Goal: Information Seeking & Learning: Stay updated

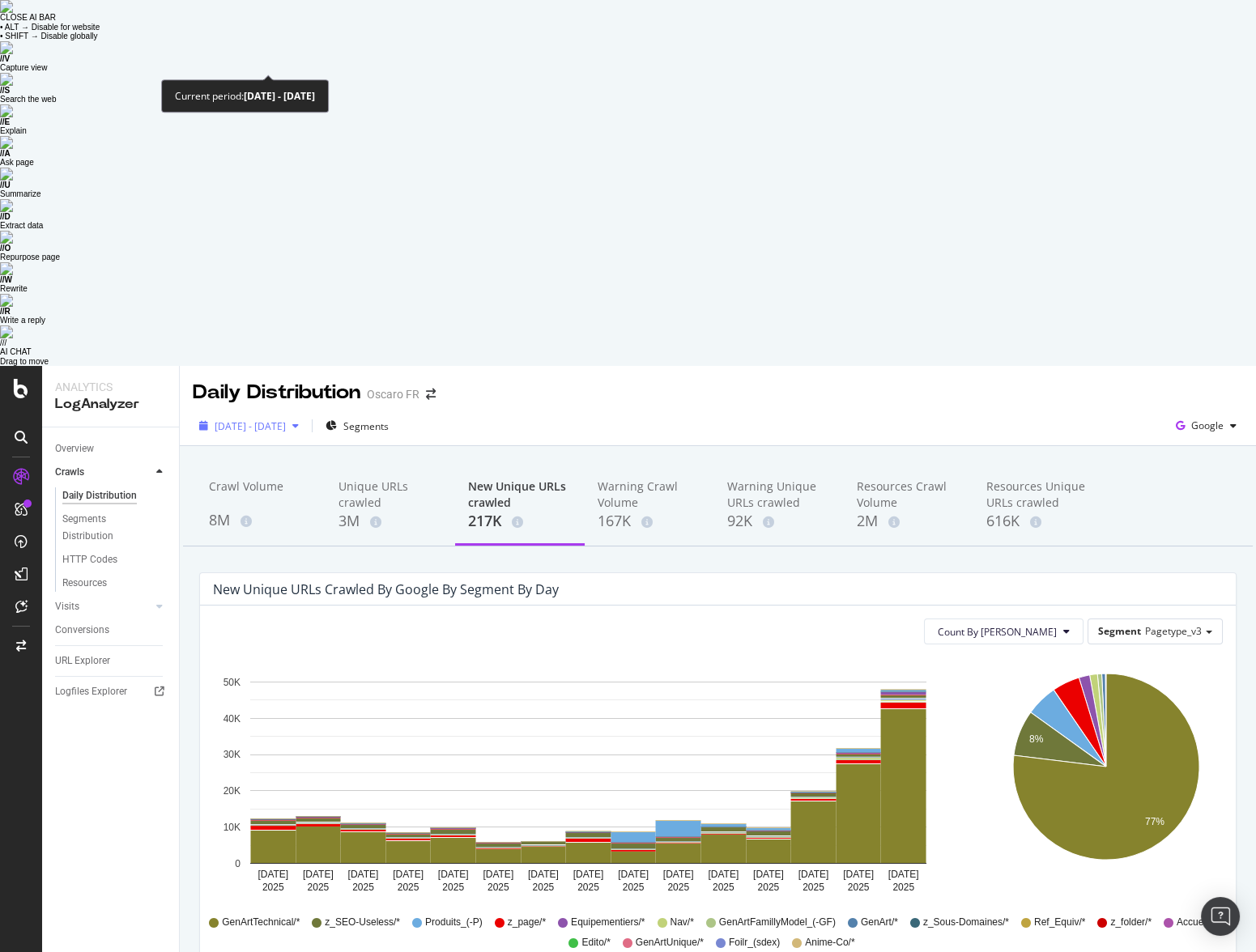
click at [275, 420] on span "[DATE] - [DATE]" at bounding box center [250, 427] width 71 height 14
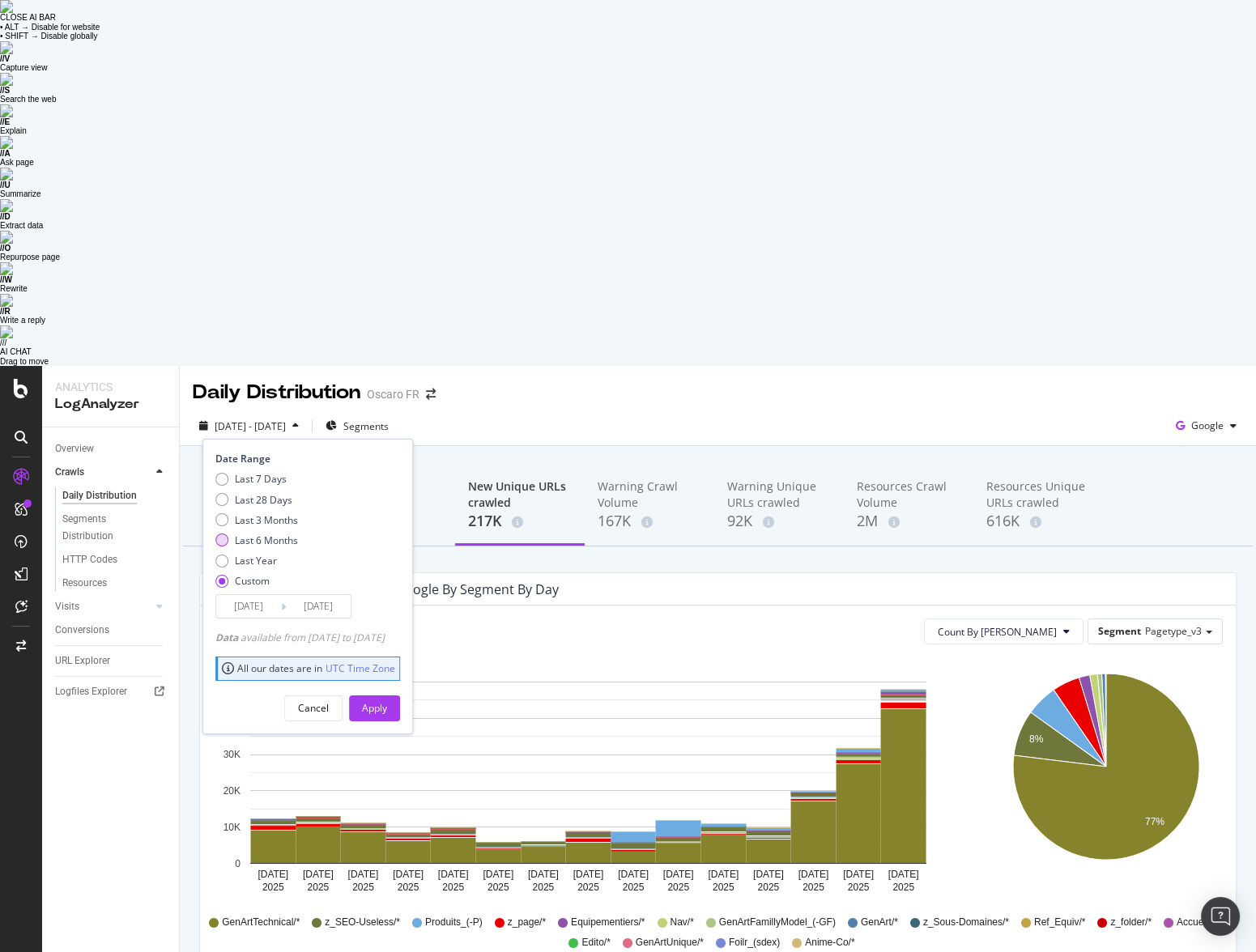
click at [274, 533] on div "Last 6 Months" at bounding box center [266, 540] width 63 height 14
type input "[DATE]"
click at [387, 664] on div "Apply" at bounding box center [374, 708] width 25 height 14
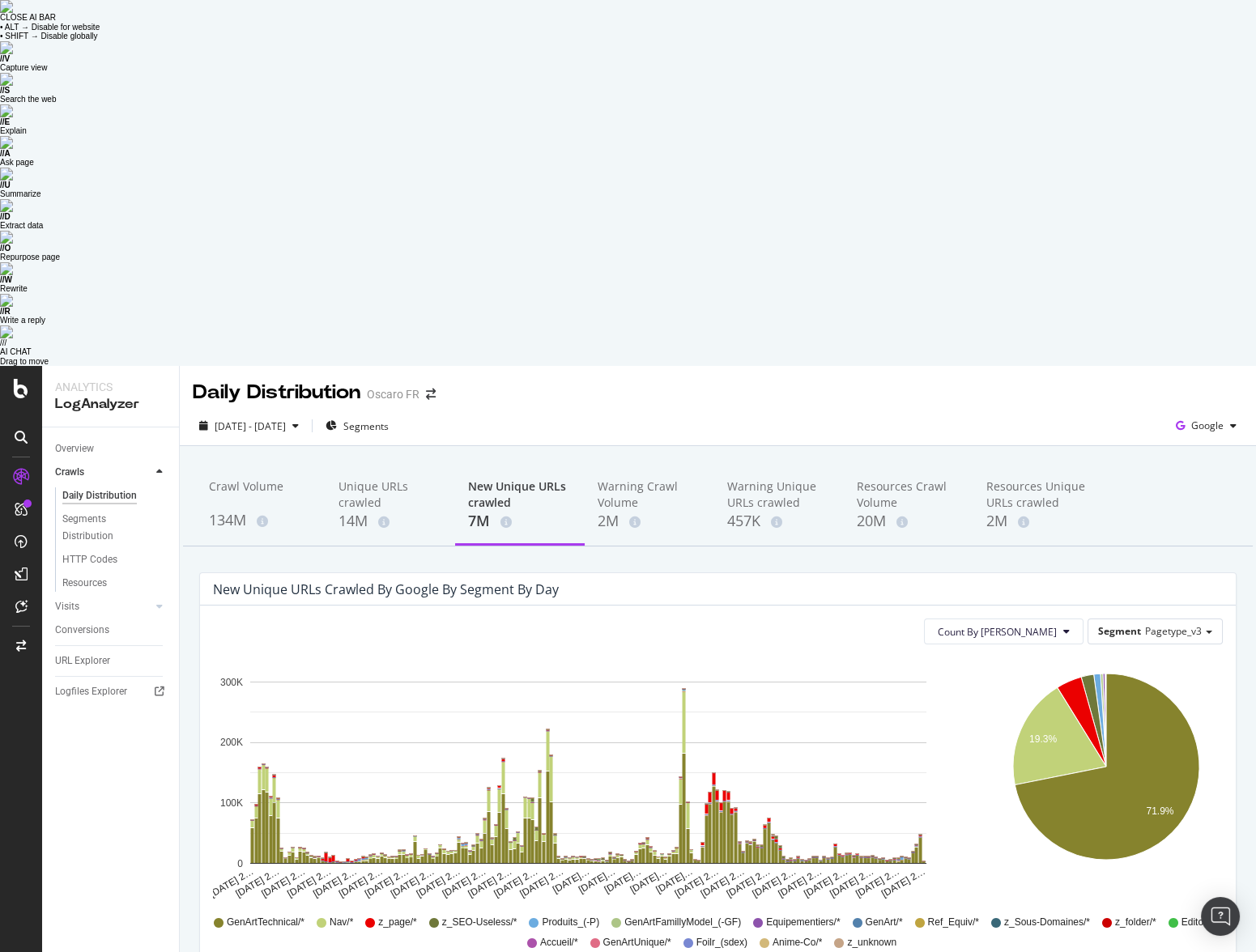
click at [141, 509] on div "Overview Crawls Daily Distribution Segments Distribution HTTP Codes Resources V…" at bounding box center [110, 872] width 137 height 890
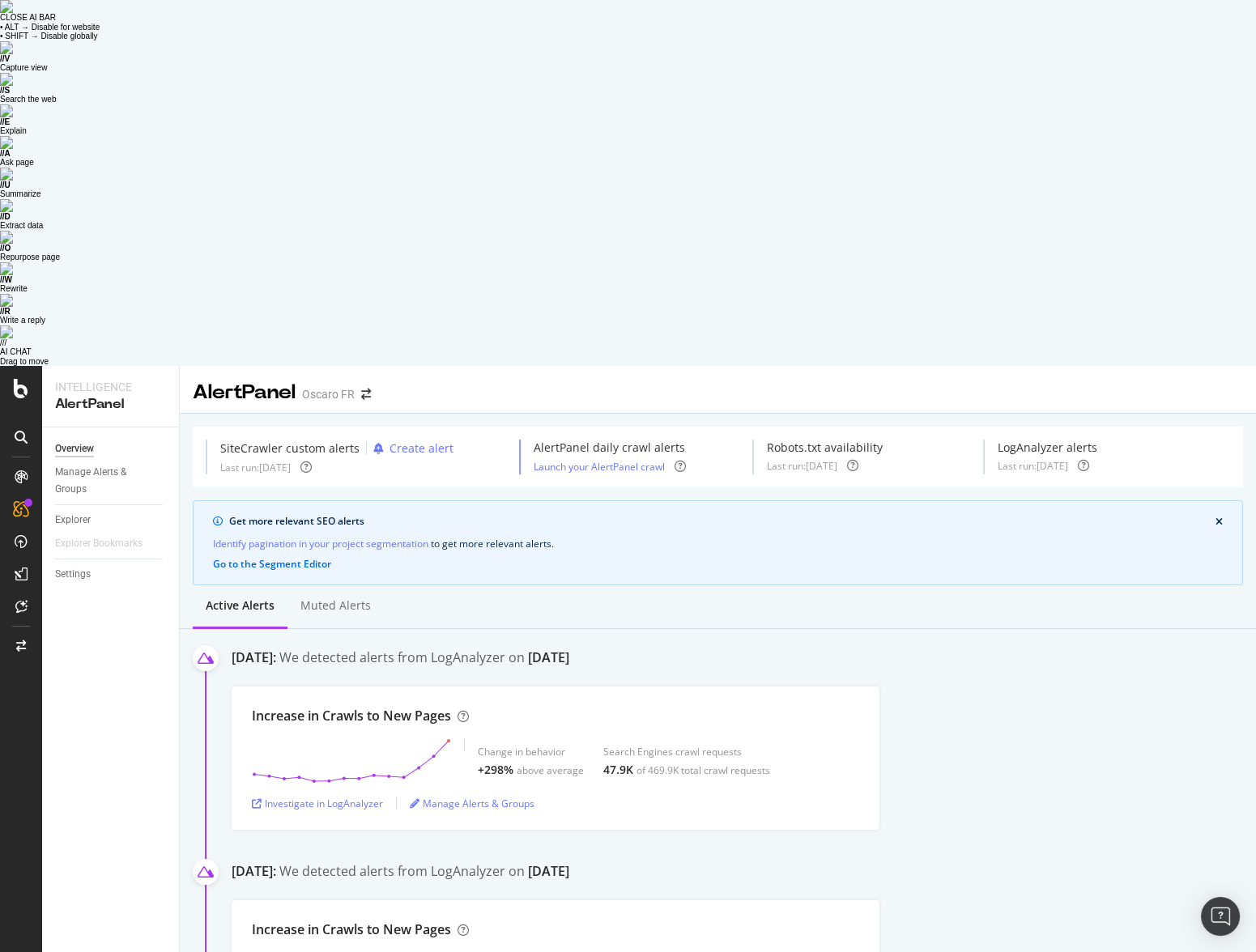
click at [138, 552] on div "Overview Manage Alerts & Groups Explorer Explorer Bookmarks Settings" at bounding box center [110, 872] width 137 height 890
